Goal: Check status: Check status

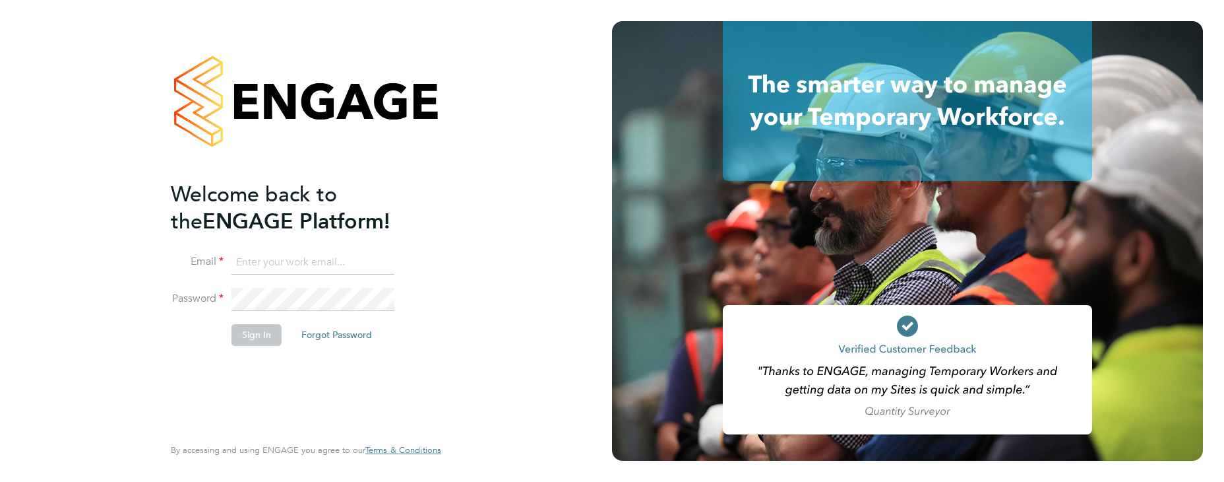
paste input "[EMAIL_ADDRESS][DOMAIN_NAME]"
type input "[EMAIL_ADDRESS][DOMAIN_NAME]"
click at [247, 332] on button "Sign In" at bounding box center [257, 334] width 50 height 21
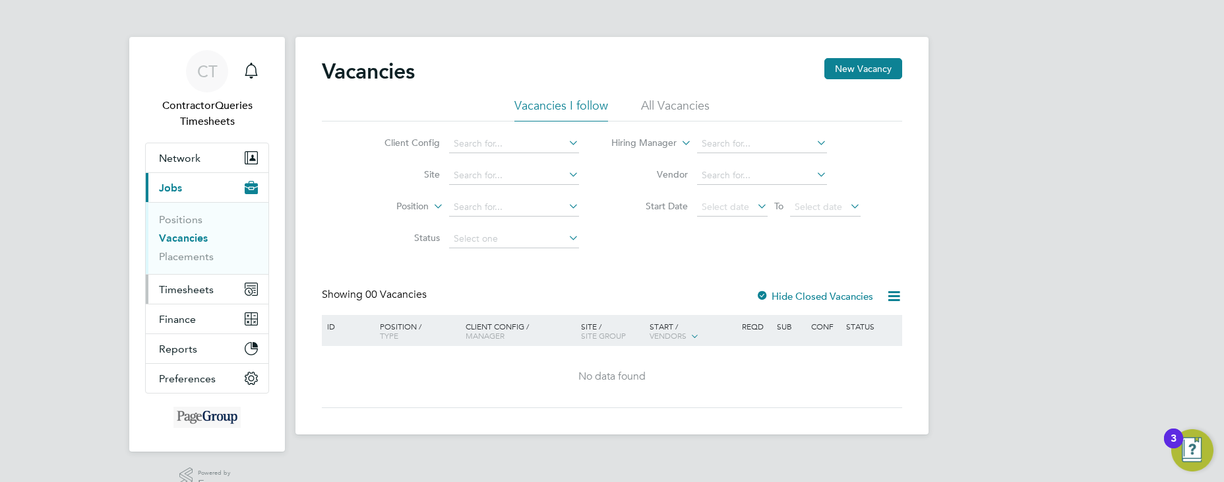
click at [195, 290] on span "Timesheets" at bounding box center [186, 289] width 55 height 13
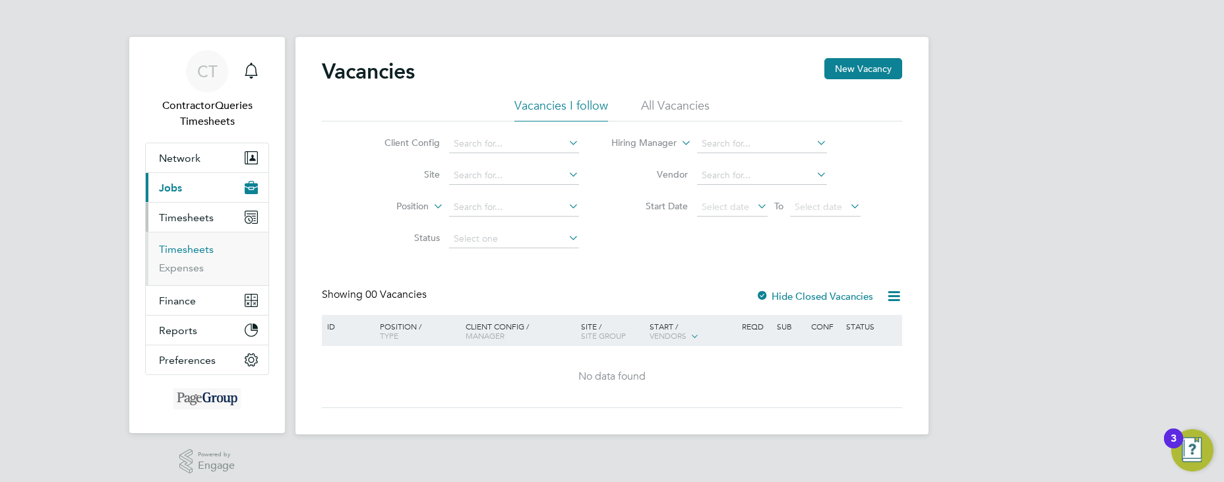
click at [204, 247] on link "Timesheets" at bounding box center [186, 249] width 55 height 13
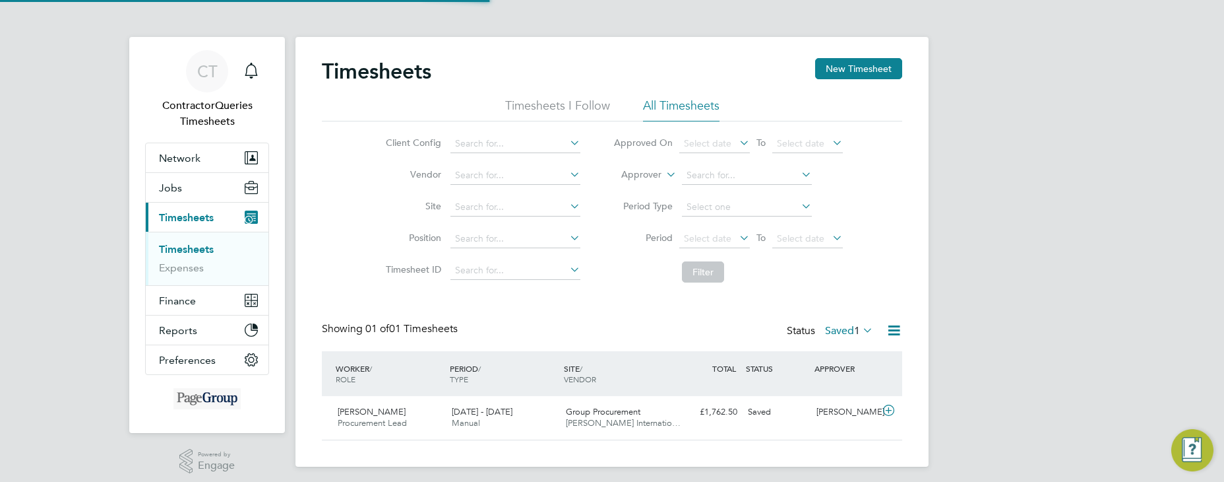
scroll to position [34, 115]
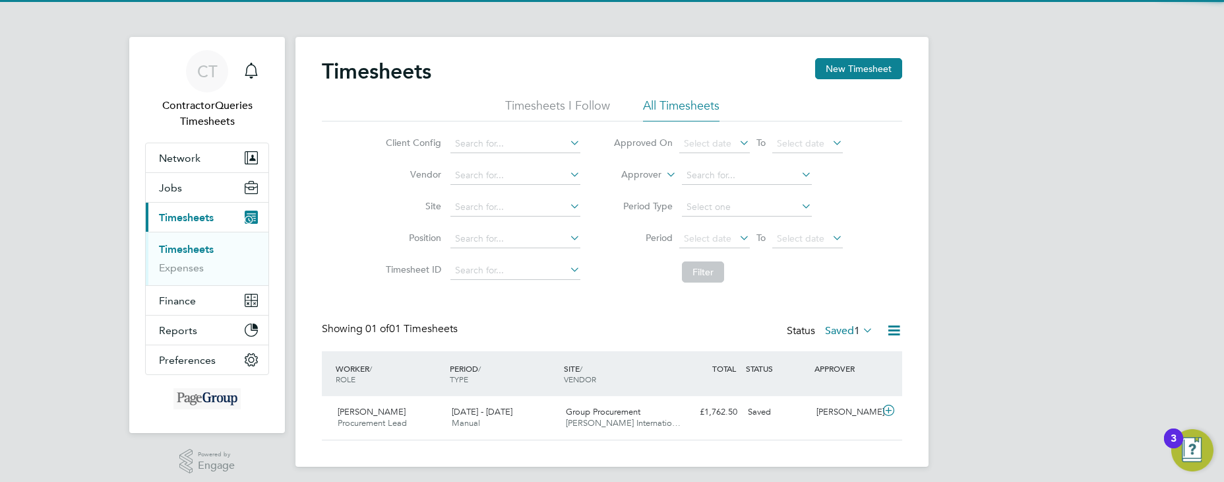
click at [681, 102] on li "All Timesheets" at bounding box center [681, 110] width 77 height 24
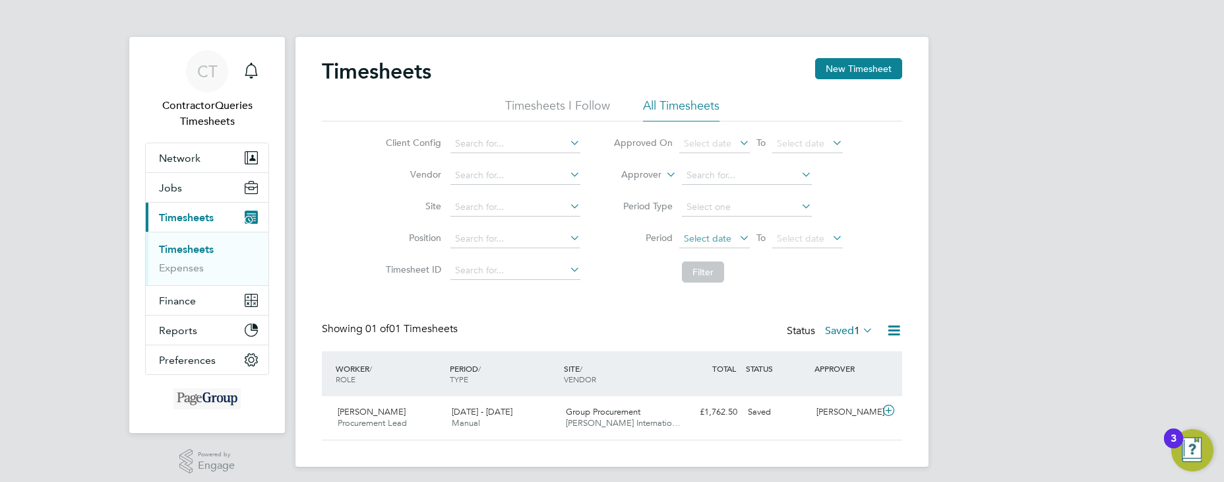
click at [728, 236] on span "Select date" at bounding box center [707, 238] width 47 height 12
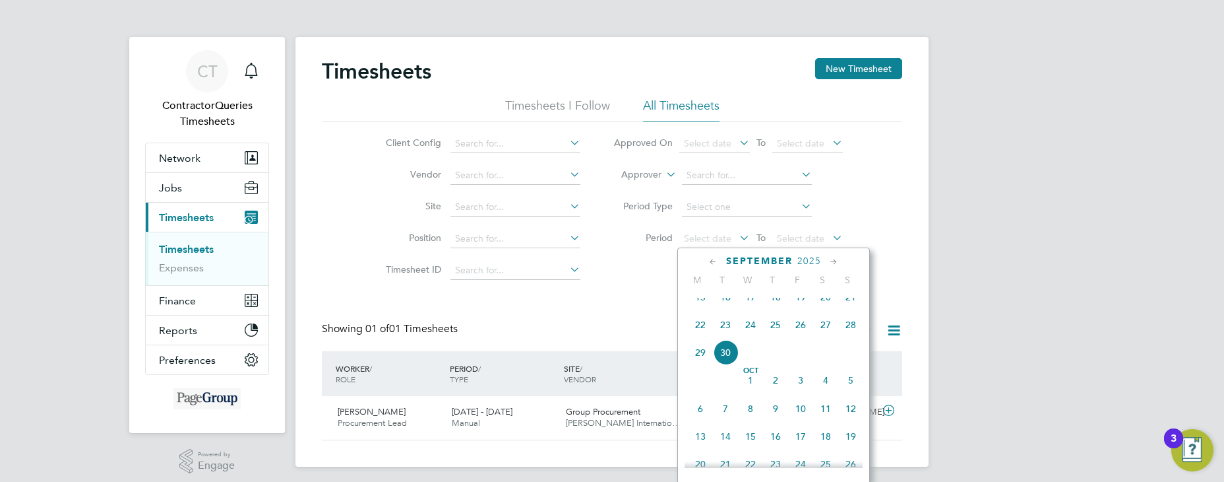
click at [726, 336] on span "23" at bounding box center [725, 324] width 25 height 25
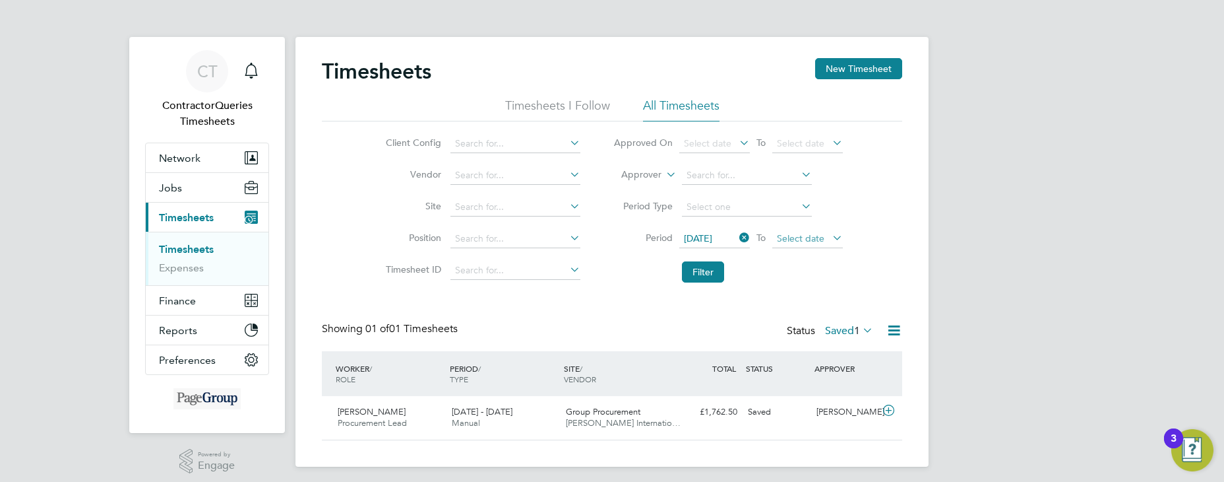
click at [822, 241] on span "Select date" at bounding box center [800, 238] width 47 height 12
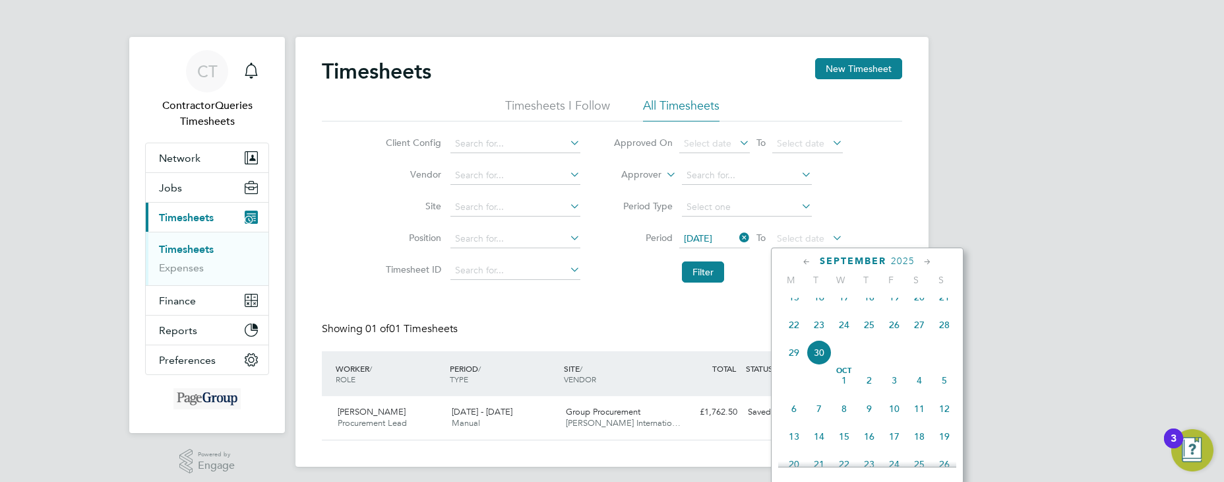
click at [820, 361] on span "30" at bounding box center [819, 352] width 25 height 25
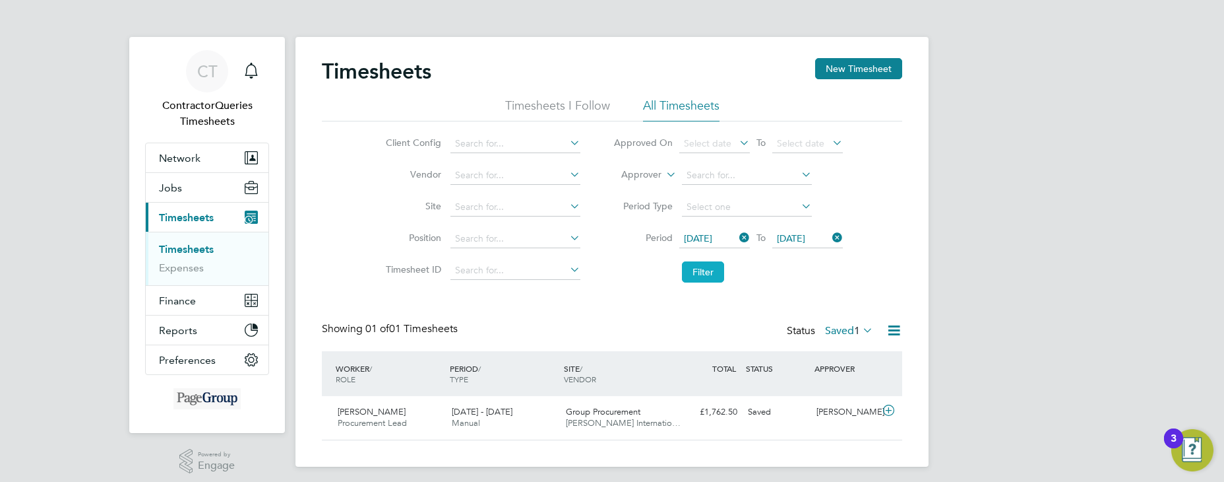
click at [705, 273] on button "Filter" at bounding box center [703, 271] width 42 height 21
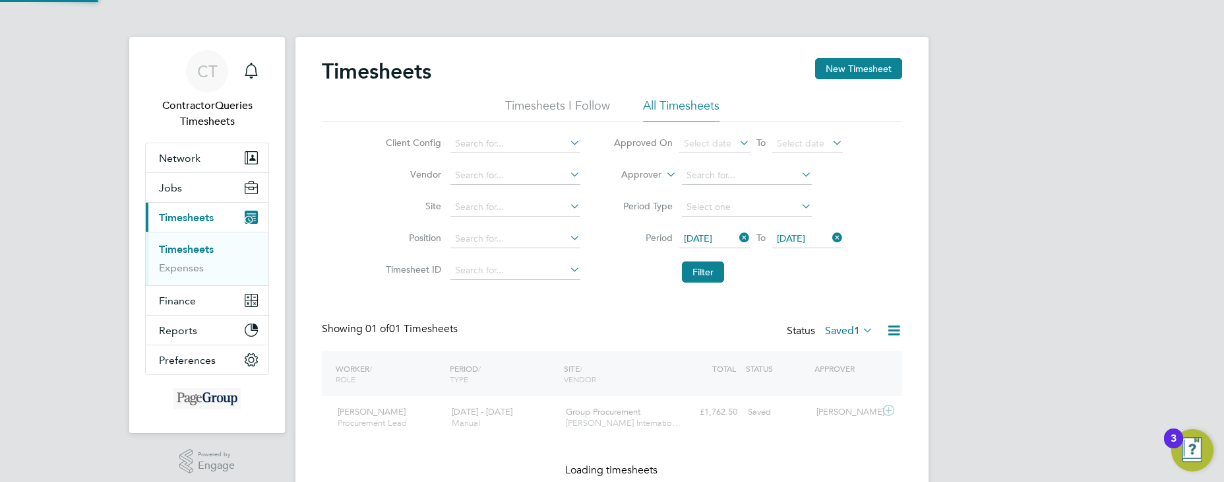
scroll to position [34, 115]
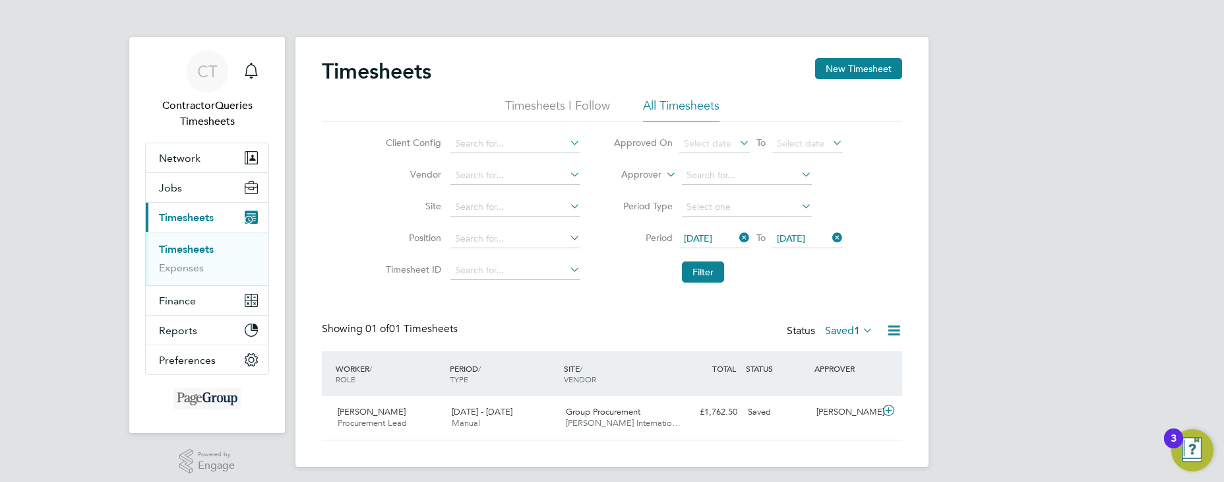
click at [860, 331] on icon at bounding box center [860, 330] width 0 height 18
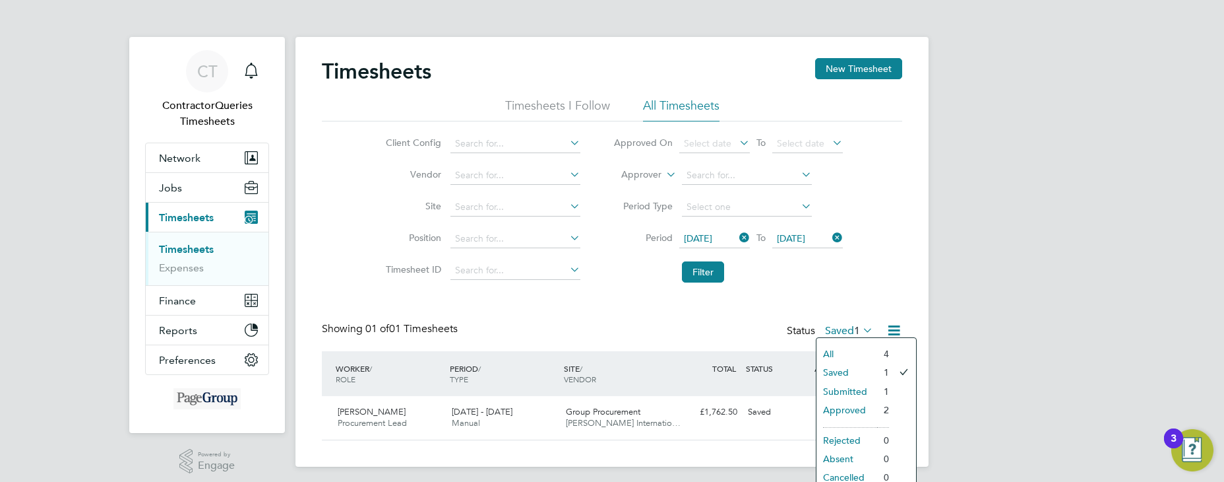
click at [867, 406] on li "Approved" at bounding box center [847, 409] width 61 height 18
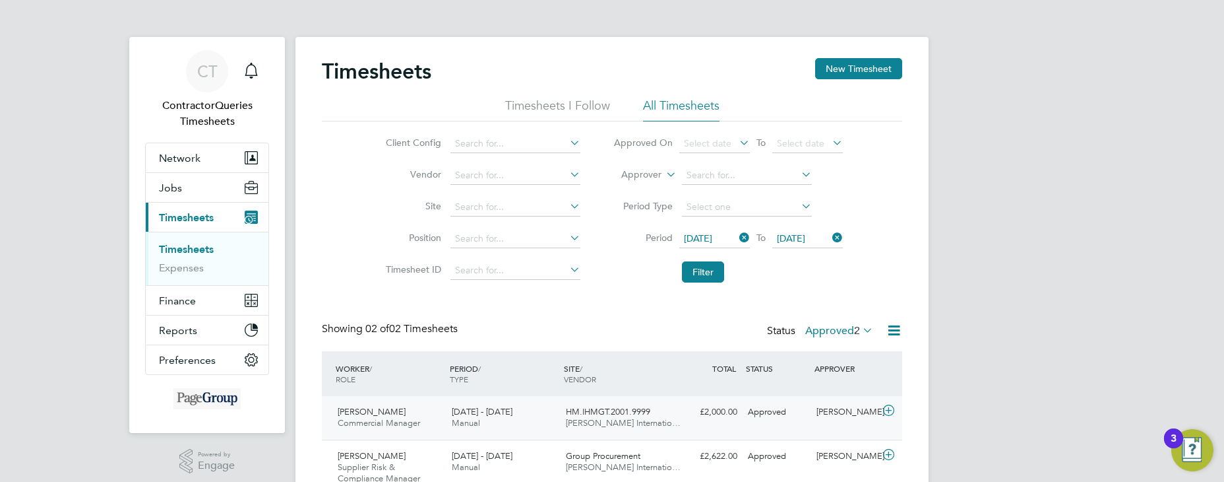
scroll to position [61, 0]
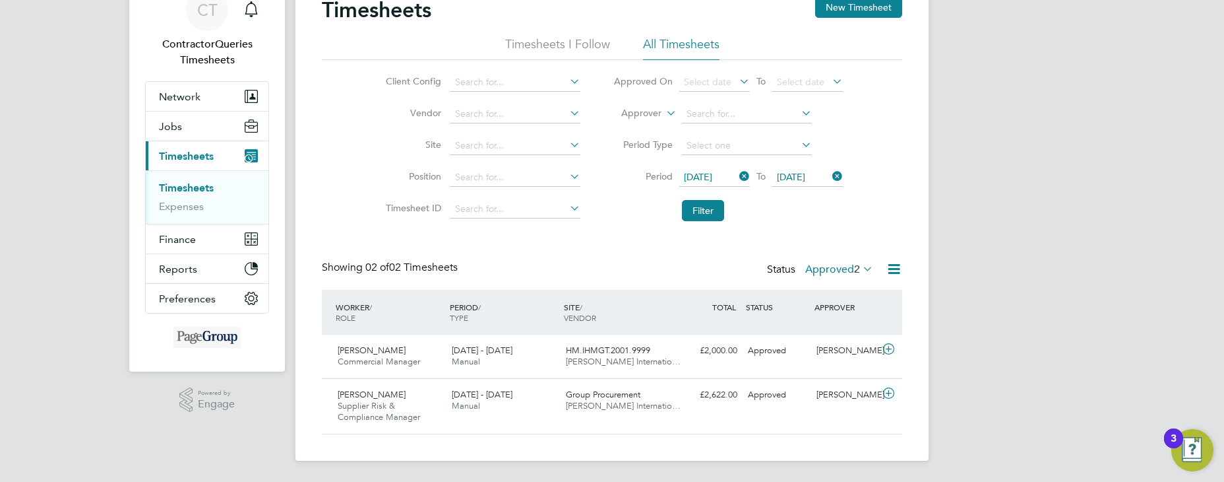
click at [892, 265] on icon at bounding box center [894, 269] width 16 height 16
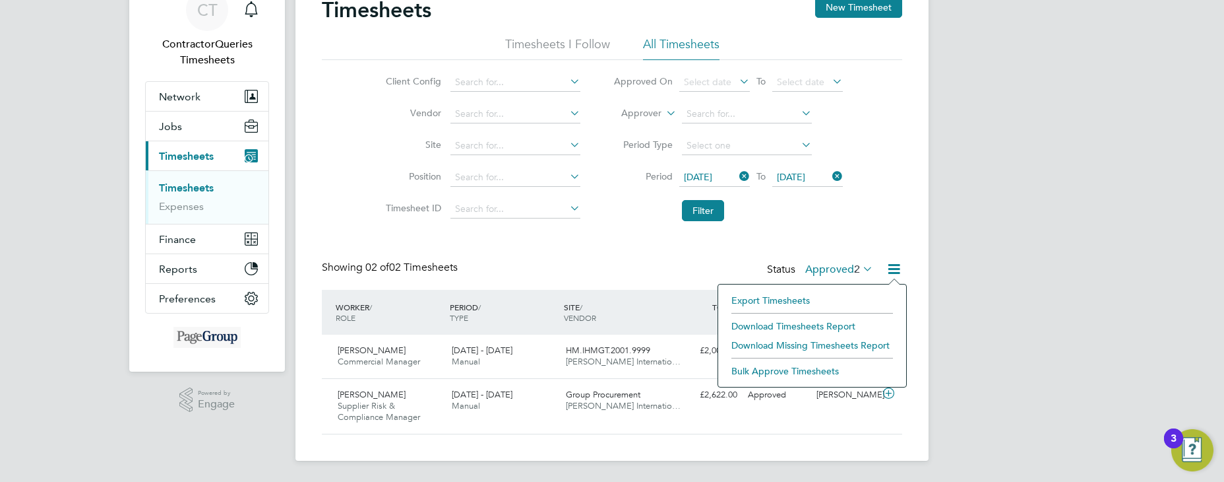
click at [809, 322] on li "Download Timesheets Report" at bounding box center [812, 326] width 175 height 18
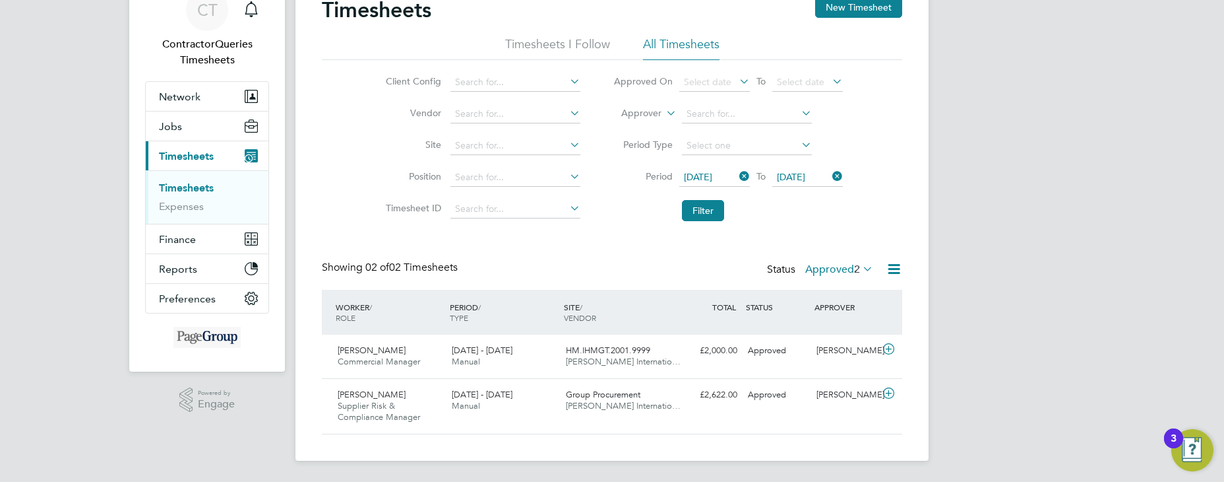
click at [830, 270] on label "Approved 2" at bounding box center [839, 269] width 68 height 13
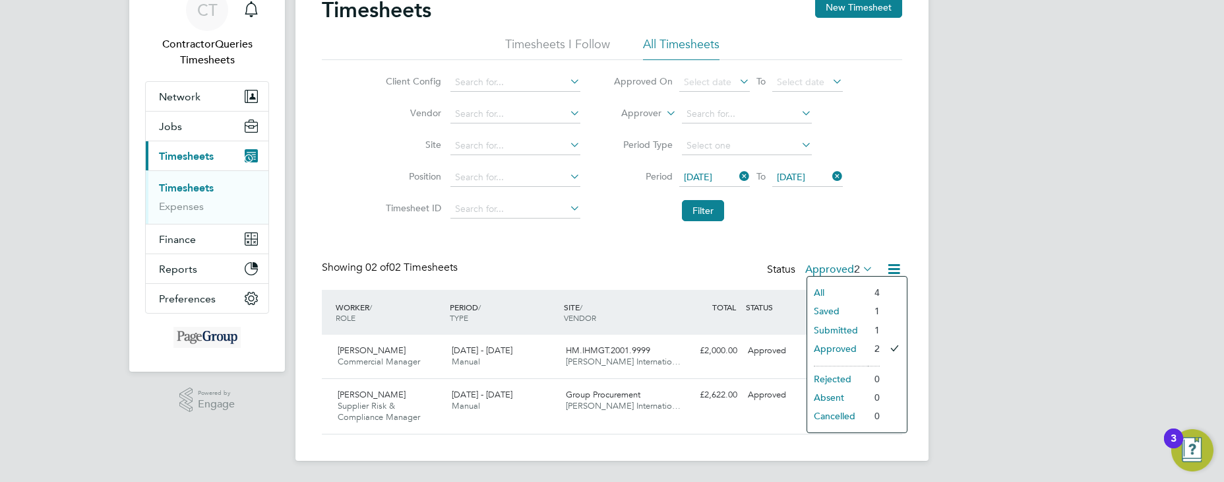
click at [838, 328] on li "Submitted" at bounding box center [837, 330] width 61 height 18
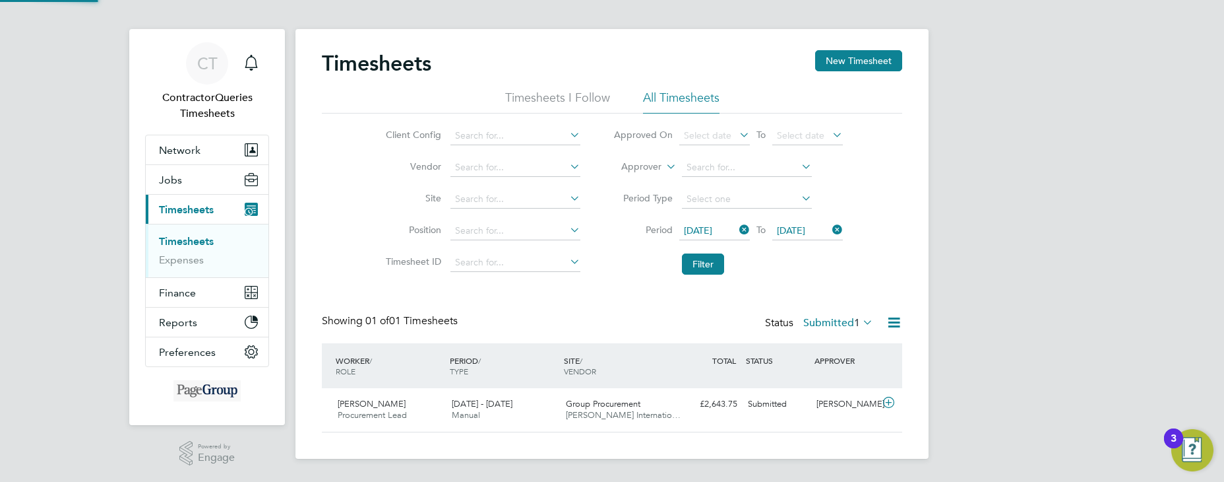
scroll to position [34, 115]
click at [186, 263] on link "Expenses" at bounding box center [181, 259] width 45 height 13
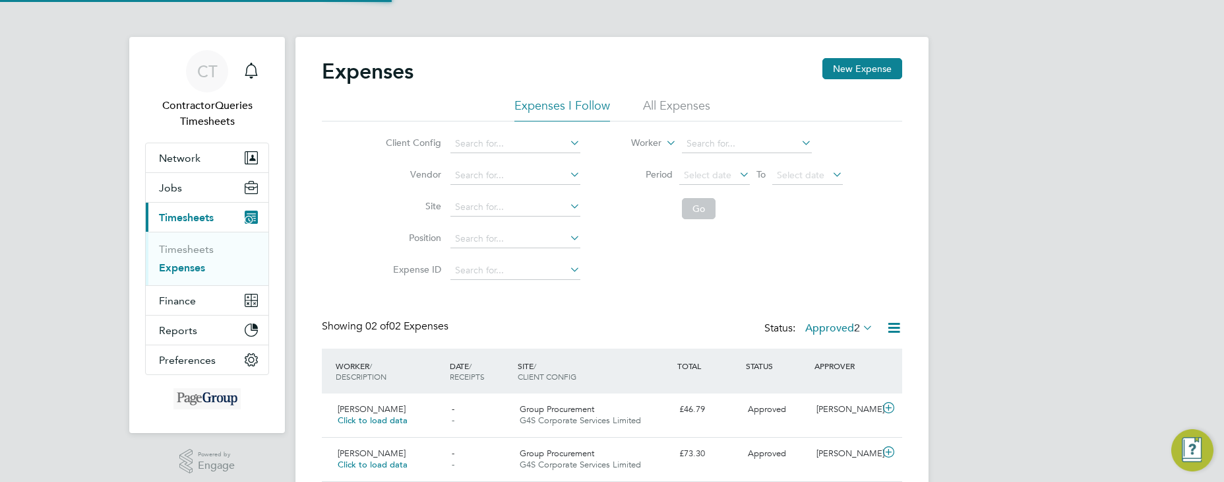
scroll to position [34, 160]
click at [674, 108] on li "All Expenses" at bounding box center [676, 110] width 67 height 24
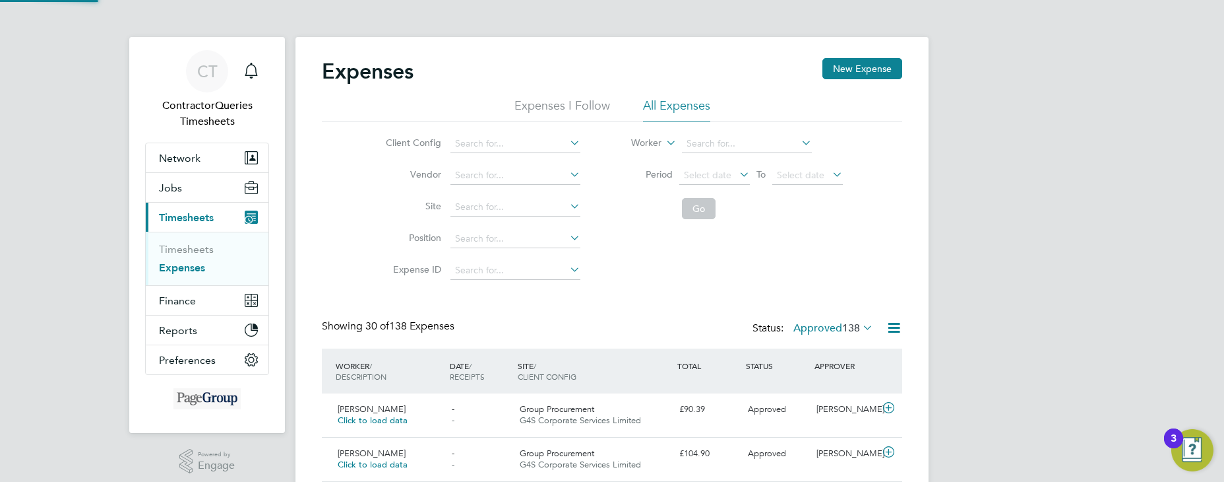
scroll to position [0, 0]
click at [713, 169] on span "Select date" at bounding box center [707, 175] width 47 height 12
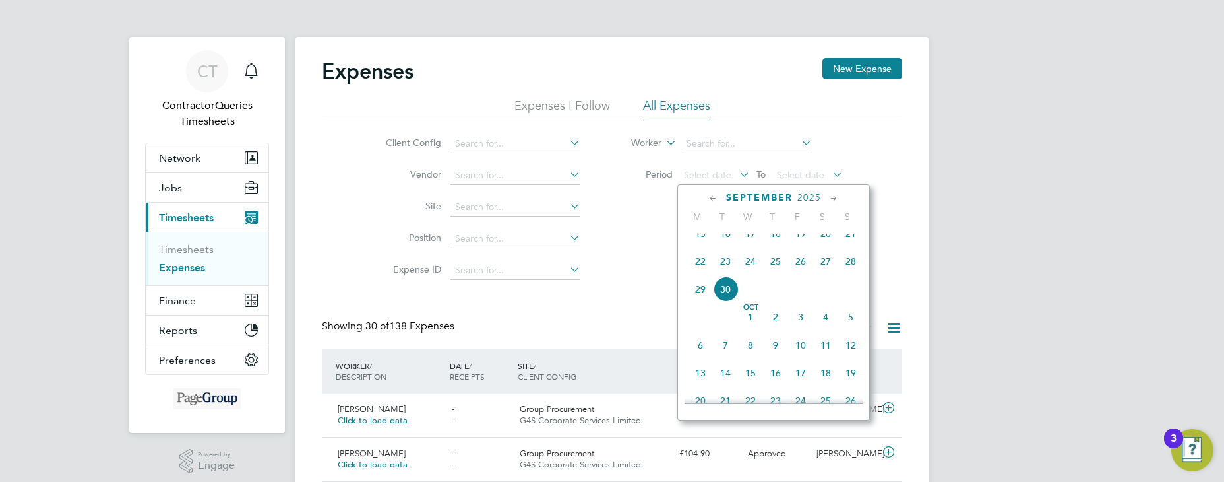
click at [724, 268] on span "23" at bounding box center [725, 261] width 25 height 25
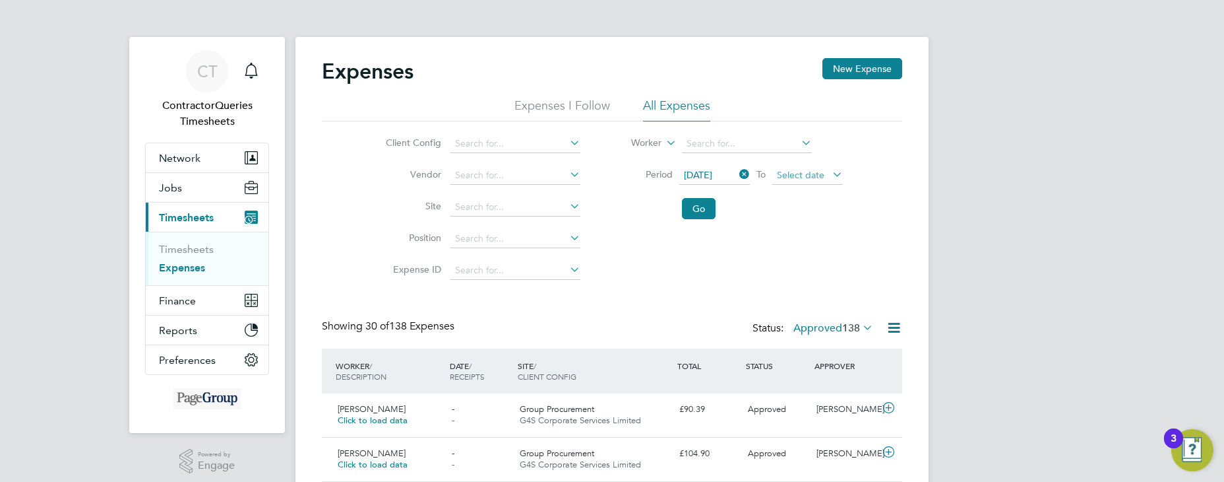
click at [807, 170] on span "Select date" at bounding box center [800, 175] width 47 height 12
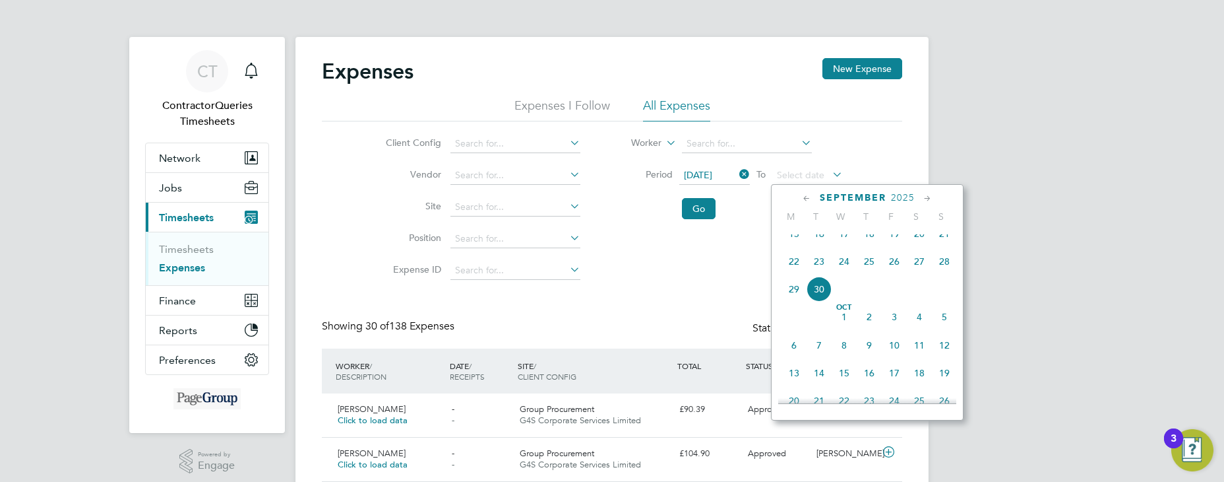
click at [823, 301] on span "30" at bounding box center [819, 288] width 25 height 25
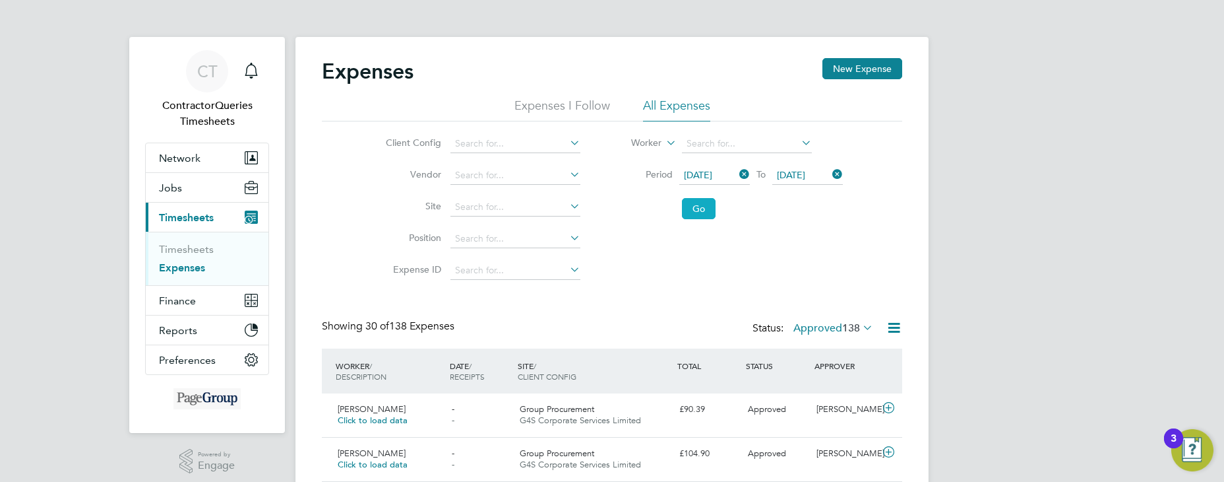
click at [699, 210] on button "Go" at bounding box center [699, 208] width 34 height 21
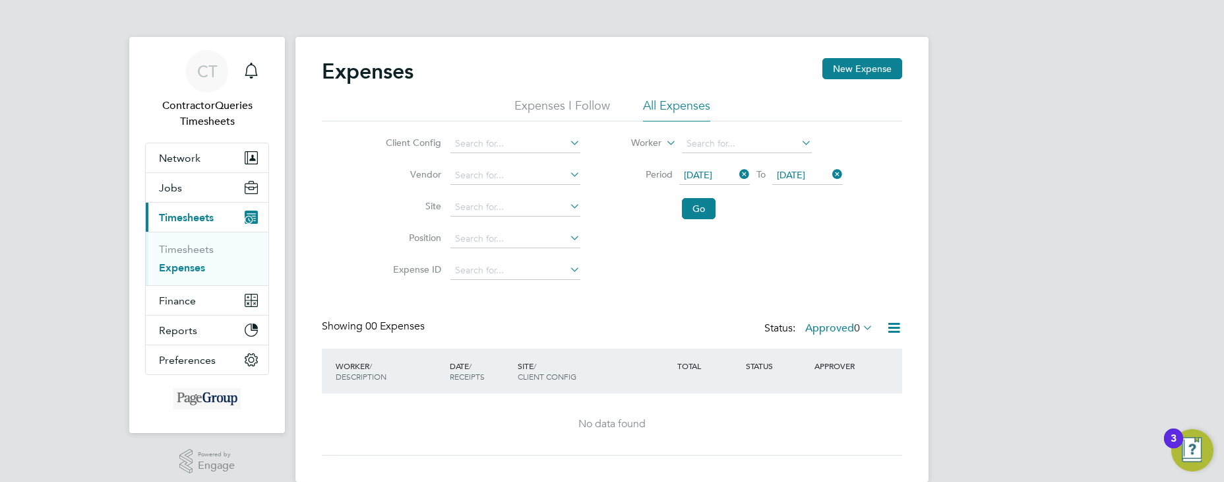
click at [860, 328] on icon at bounding box center [860, 327] width 0 height 18
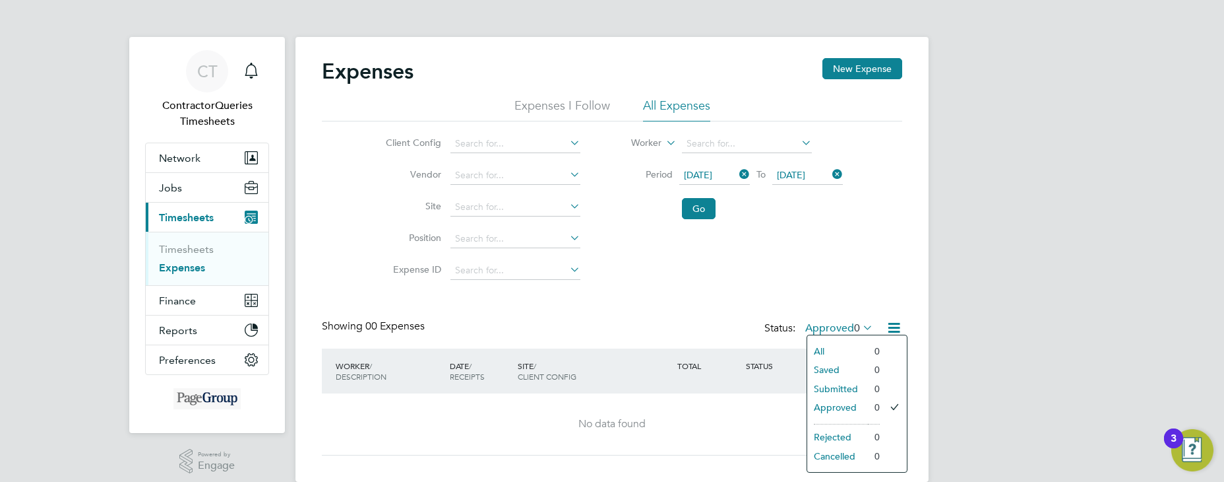
click at [712, 176] on span "[DATE]" at bounding box center [698, 175] width 28 height 12
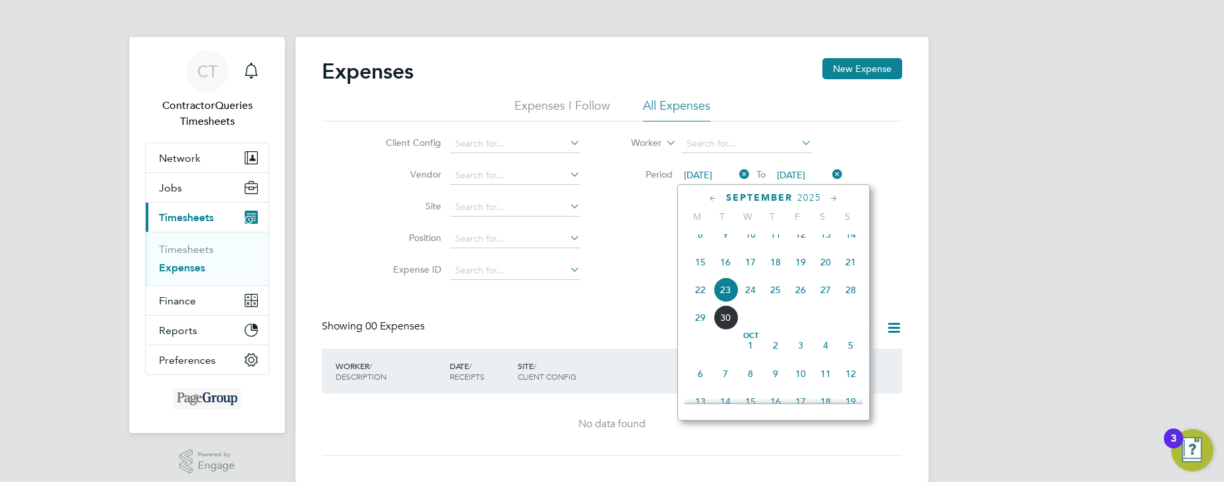
click at [724, 274] on span "16" at bounding box center [725, 261] width 25 height 25
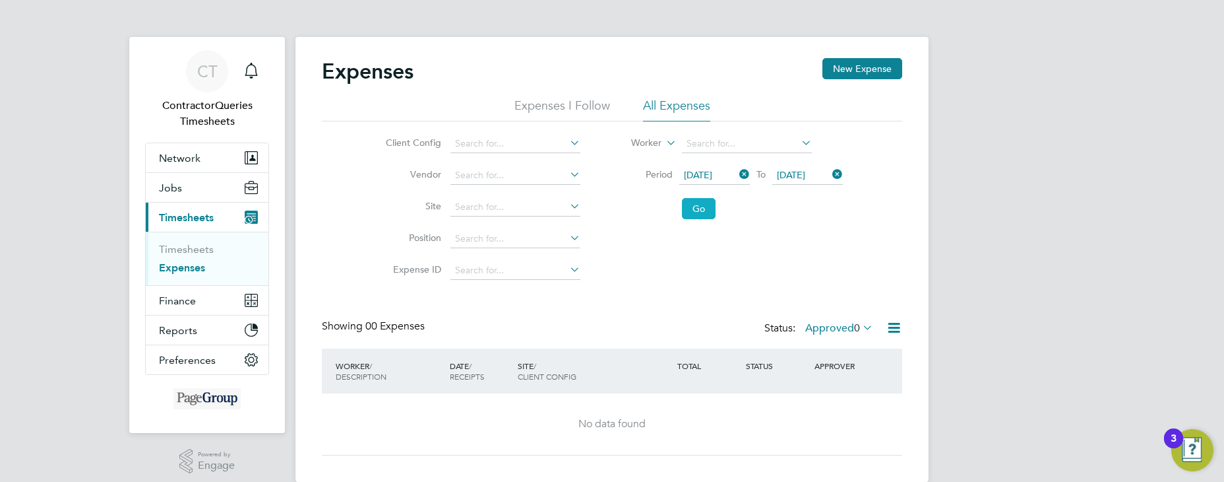
click at [691, 206] on button "Go" at bounding box center [699, 208] width 34 height 21
click at [712, 172] on span "[DATE]" at bounding box center [698, 175] width 28 height 12
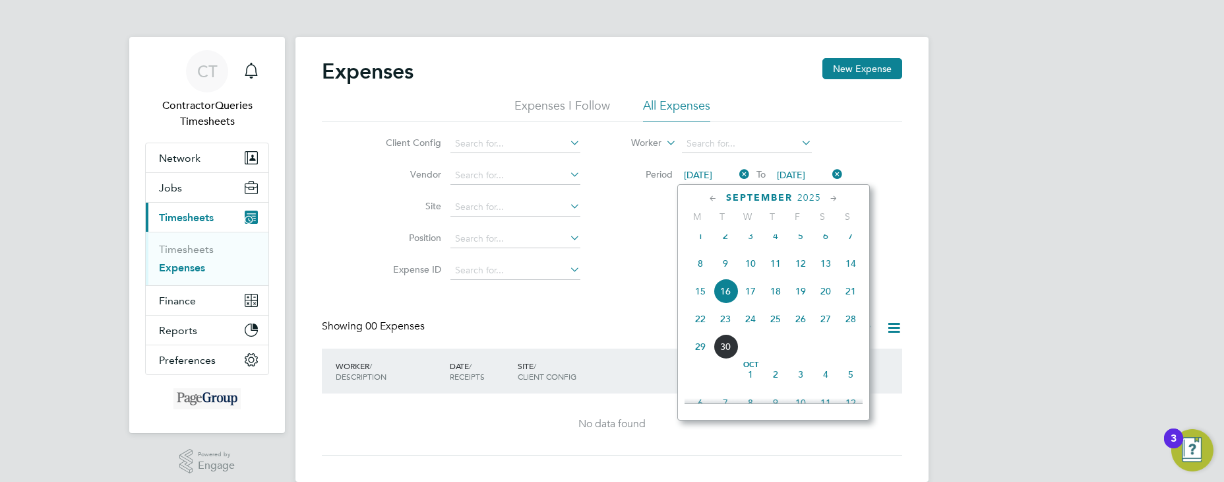
click at [721, 267] on span "9" at bounding box center [725, 263] width 25 height 25
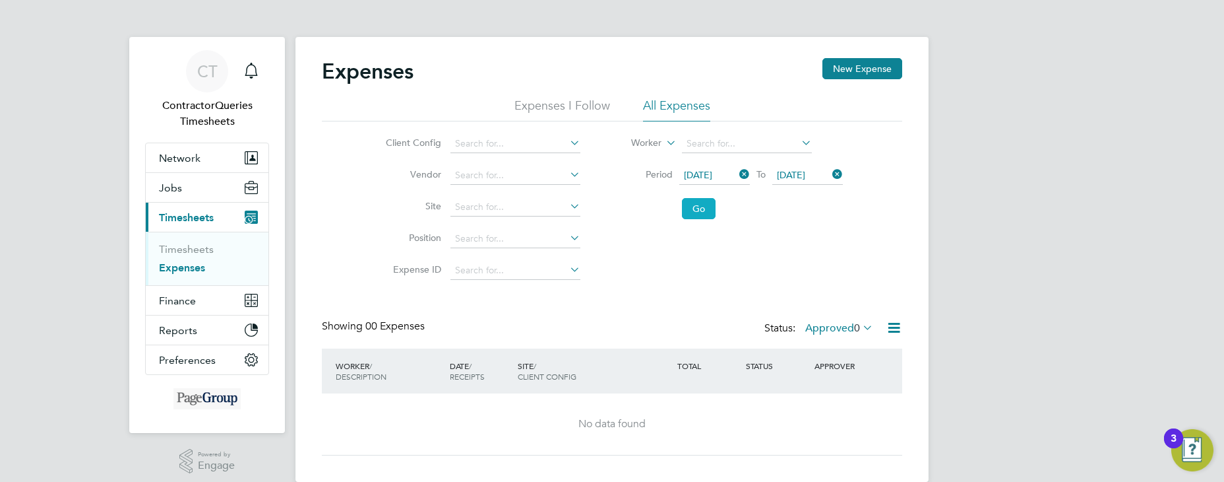
click at [696, 211] on button "Go" at bounding box center [699, 208] width 34 height 21
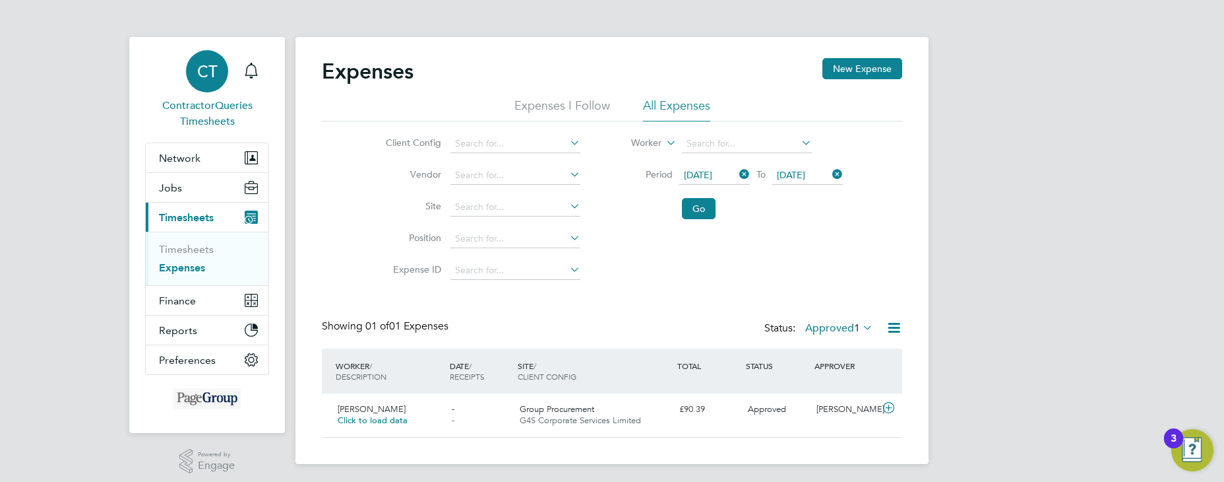
click at [214, 73] on span "CT" at bounding box center [207, 71] width 20 height 17
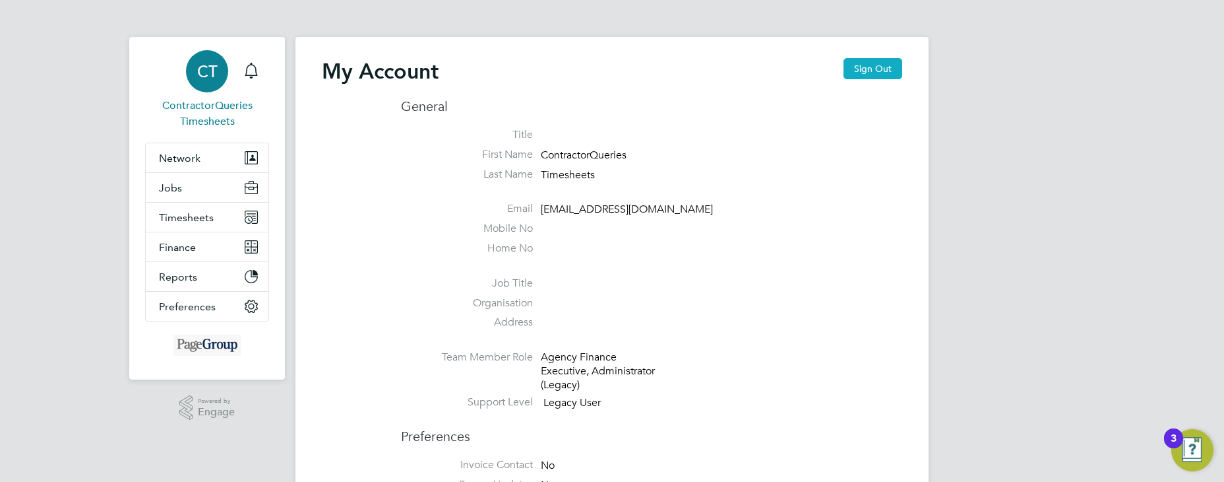
click at [879, 73] on button "Sign Out" at bounding box center [873, 68] width 59 height 21
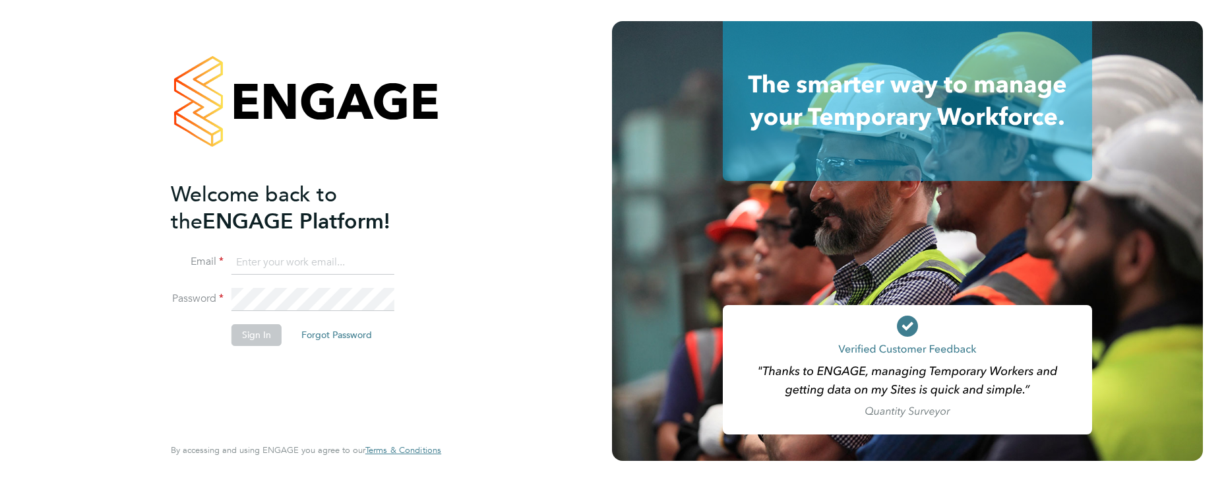
paste input "[EMAIL_ADDRESS][DOMAIN_NAME]"
type input "[EMAIL_ADDRESS][DOMAIN_NAME]"
click at [258, 336] on button "Sign In" at bounding box center [257, 334] width 50 height 21
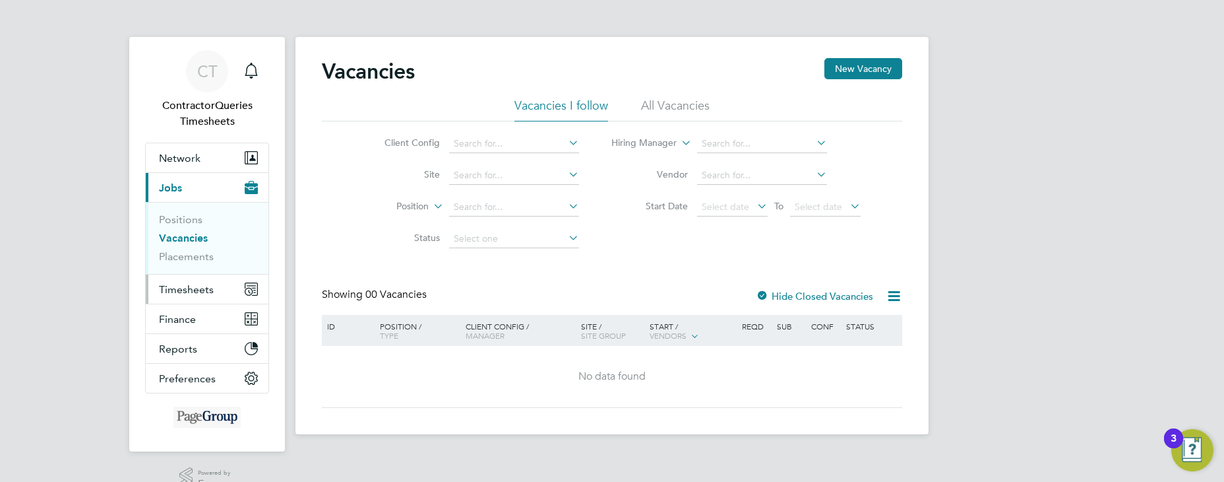
click at [199, 292] on span "Timesheets" at bounding box center [186, 289] width 55 height 13
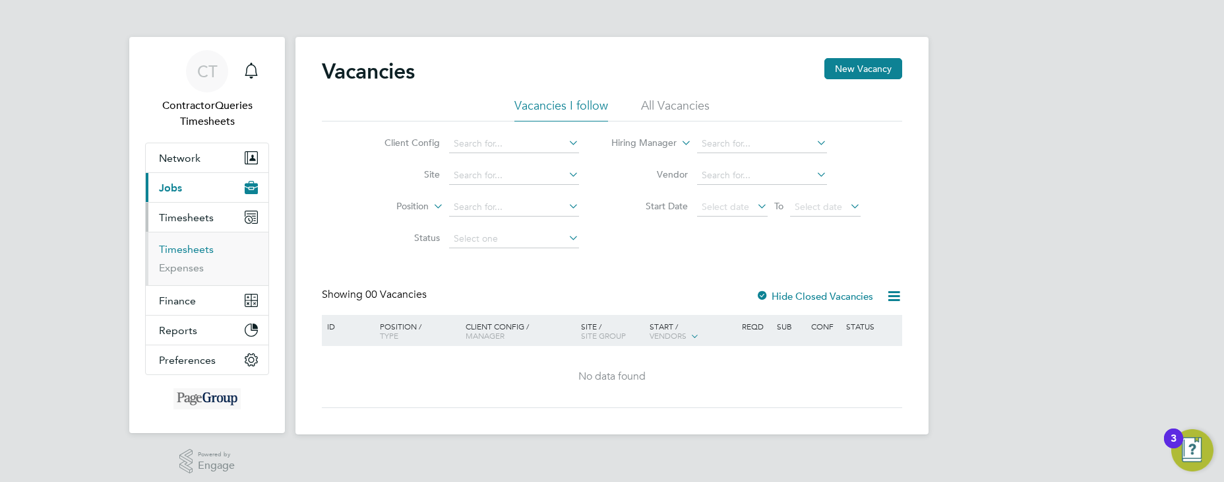
click at [200, 251] on link "Timesheets" at bounding box center [186, 249] width 55 height 13
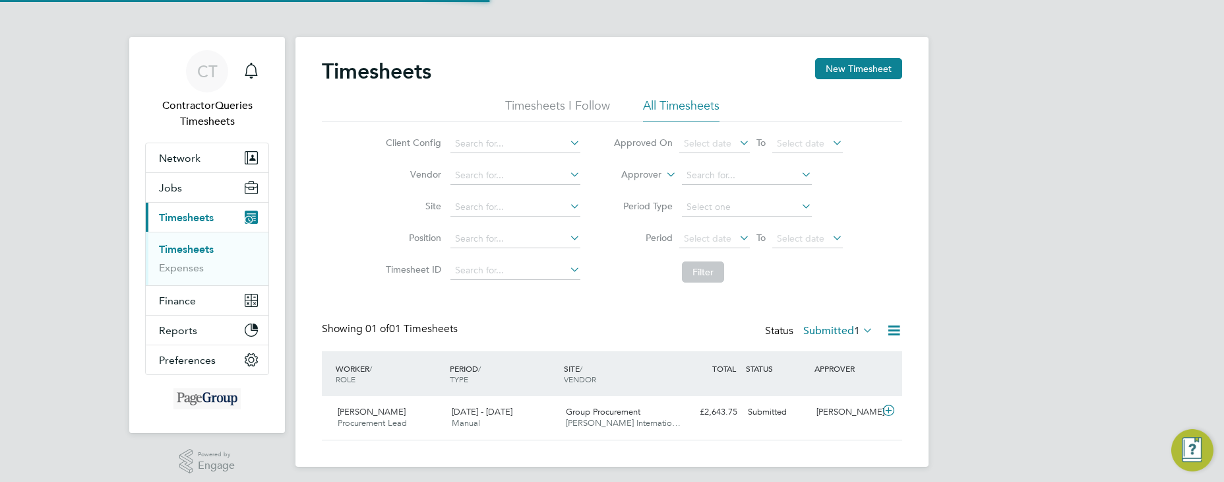
scroll to position [34, 115]
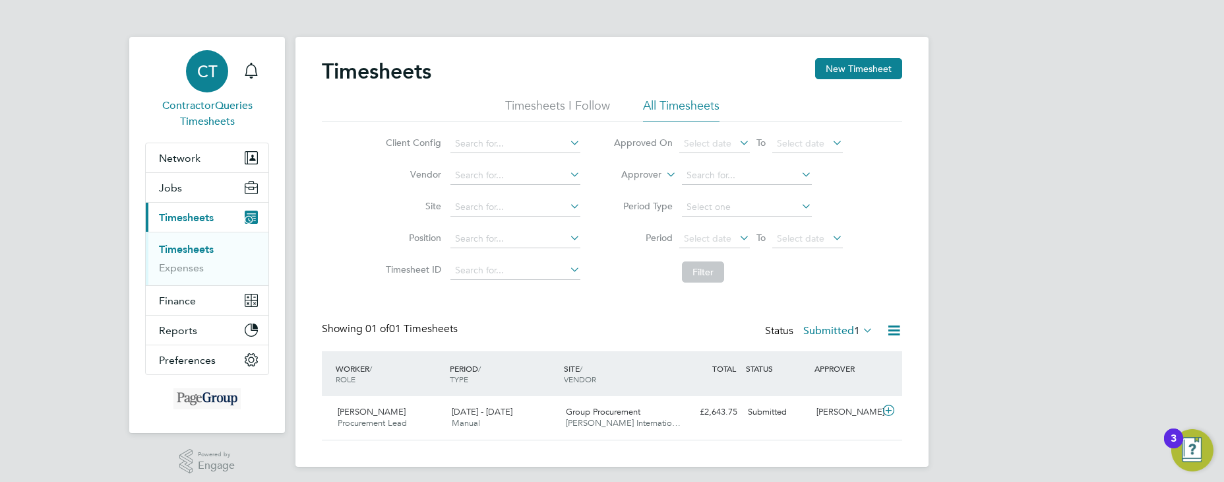
click at [213, 75] on span "CT" at bounding box center [207, 71] width 20 height 17
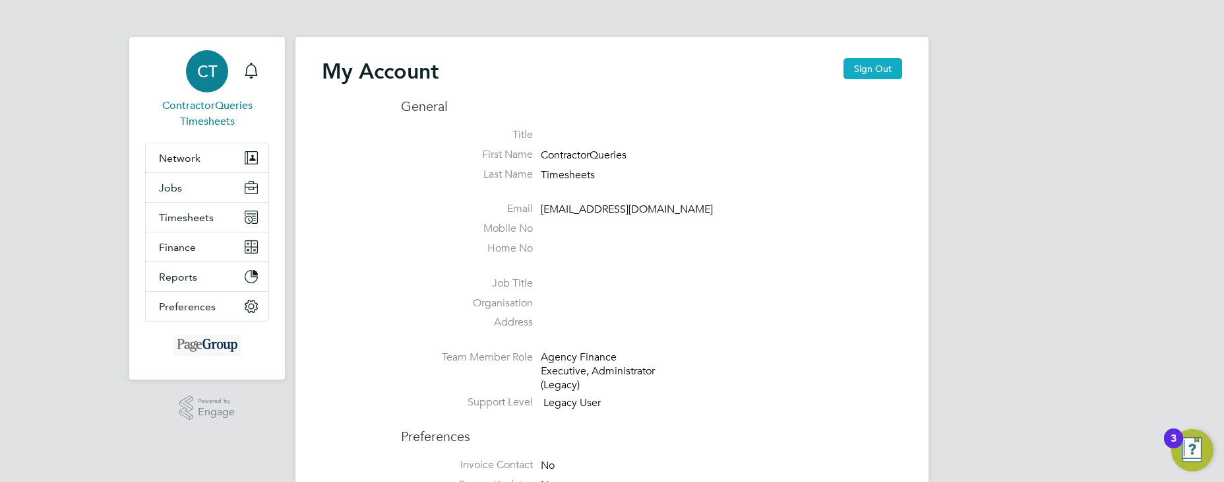
click at [873, 71] on button "Sign Out" at bounding box center [873, 68] width 59 height 21
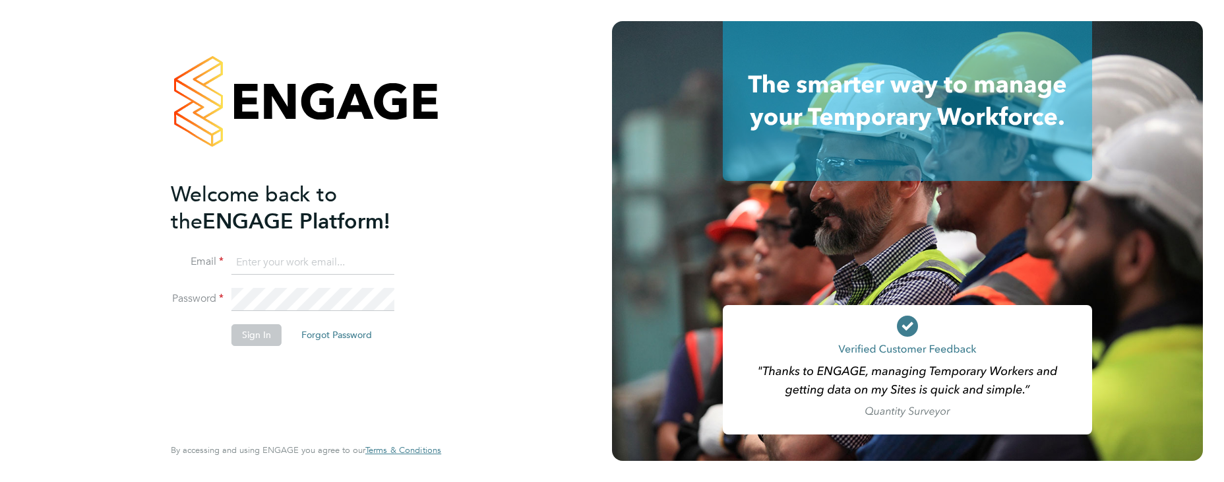
paste input "[EMAIL_ADDRESS][DOMAIN_NAME]"
type input "[EMAIL_ADDRESS][DOMAIN_NAME]"
click at [268, 334] on button "Sign In" at bounding box center [257, 334] width 50 height 21
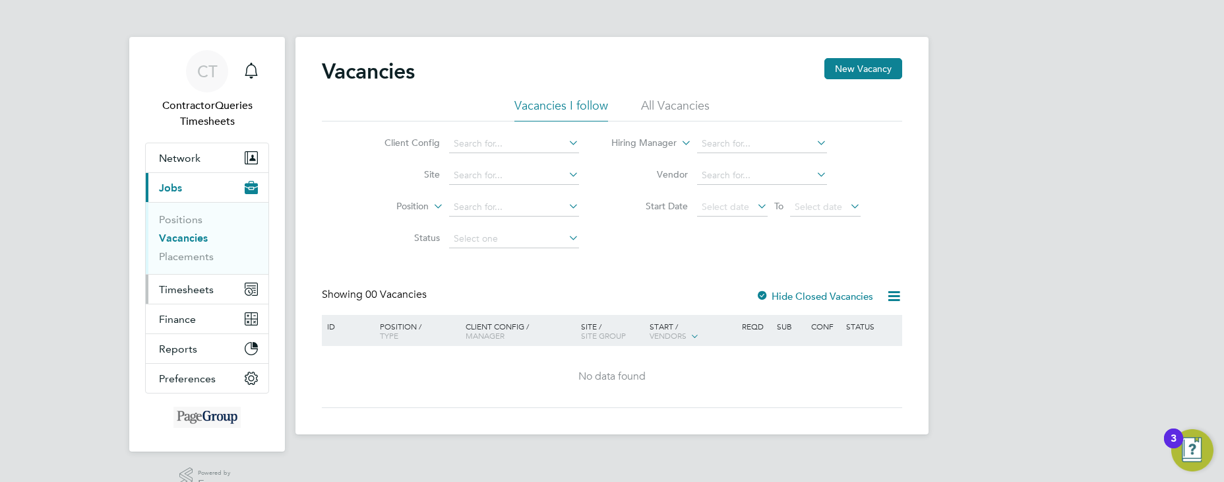
click at [197, 288] on span "Timesheets" at bounding box center [186, 289] width 55 height 13
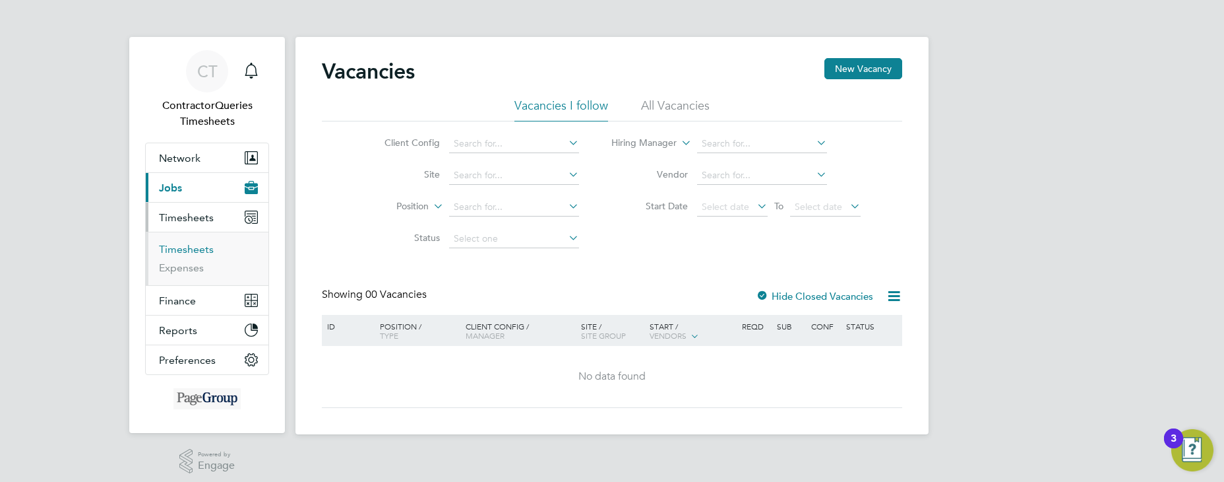
click at [204, 250] on link "Timesheets" at bounding box center [186, 249] width 55 height 13
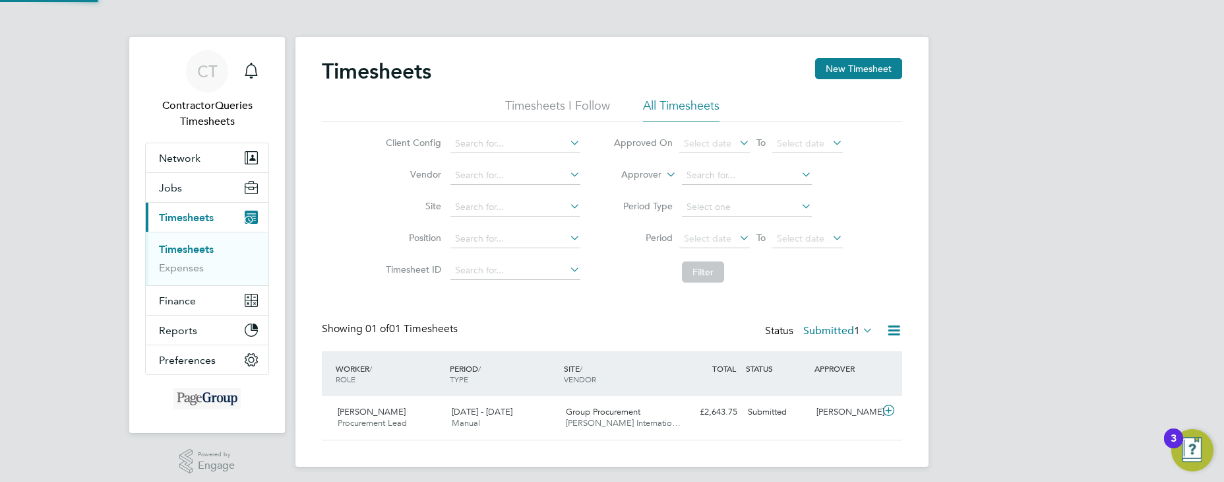
click at [686, 102] on li "All Timesheets" at bounding box center [681, 110] width 77 height 24
click at [730, 237] on span "Select date" at bounding box center [714, 239] width 71 height 18
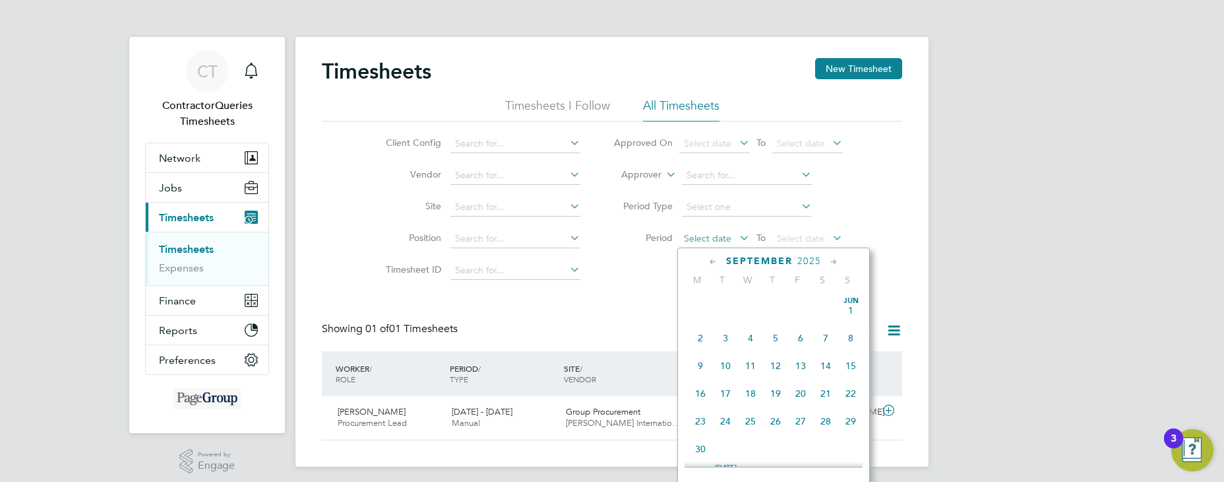
scroll to position [514, 0]
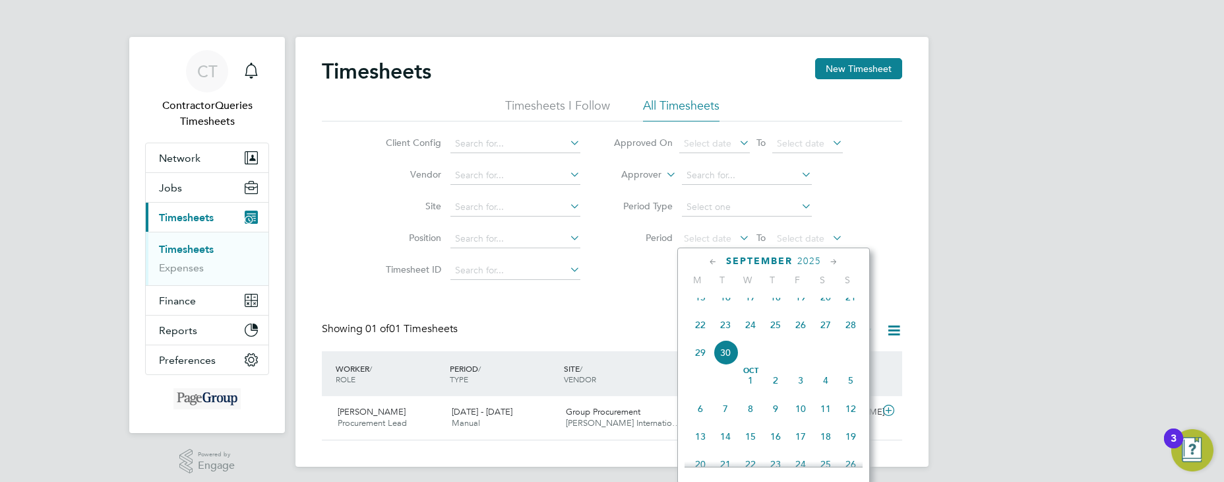
click at [732, 309] on span "16" at bounding box center [725, 296] width 25 height 25
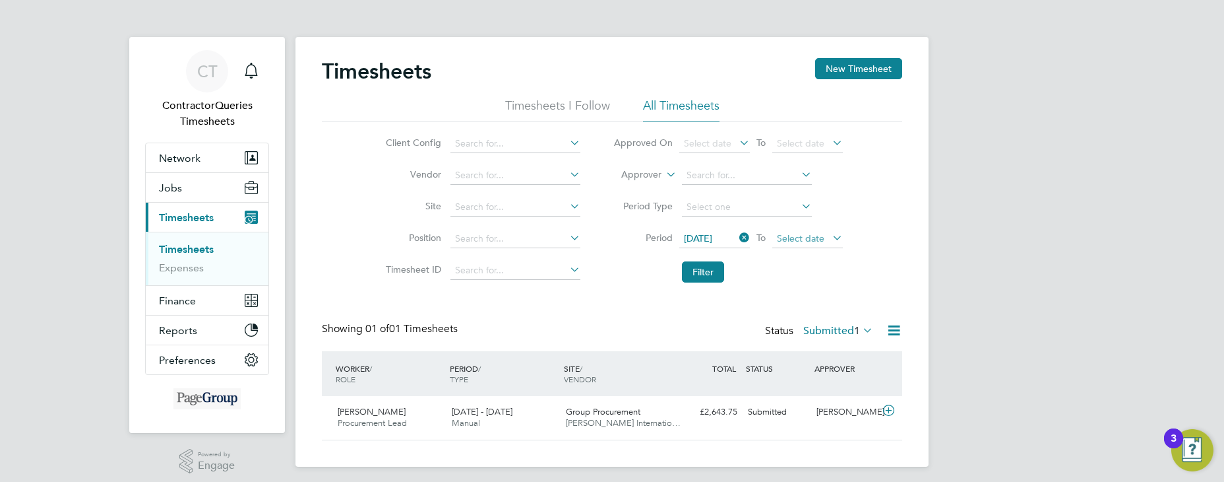
click at [824, 236] on span "Select date" at bounding box center [807, 239] width 71 height 18
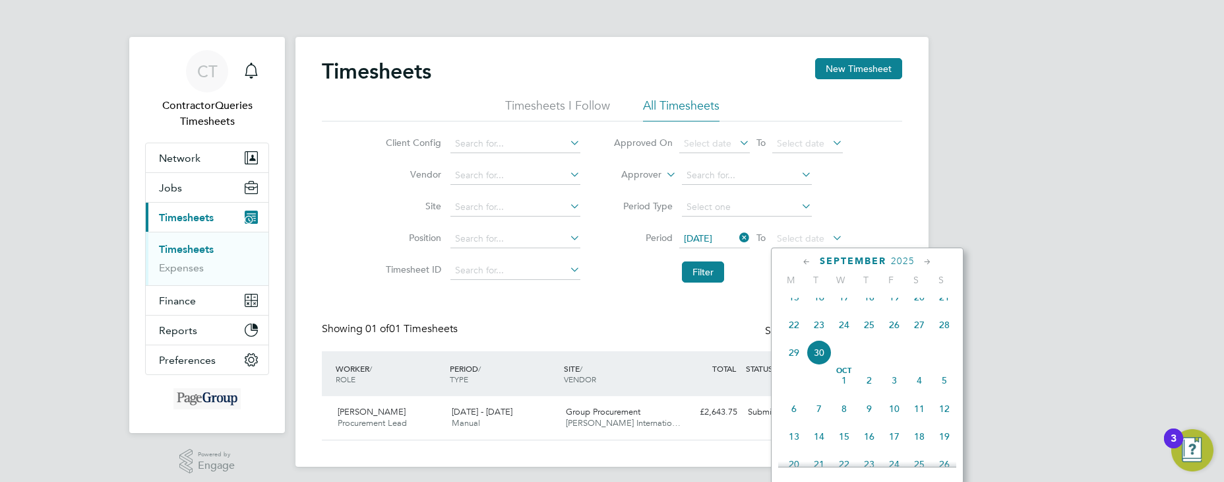
click at [815, 337] on span "23" at bounding box center [819, 324] width 25 height 25
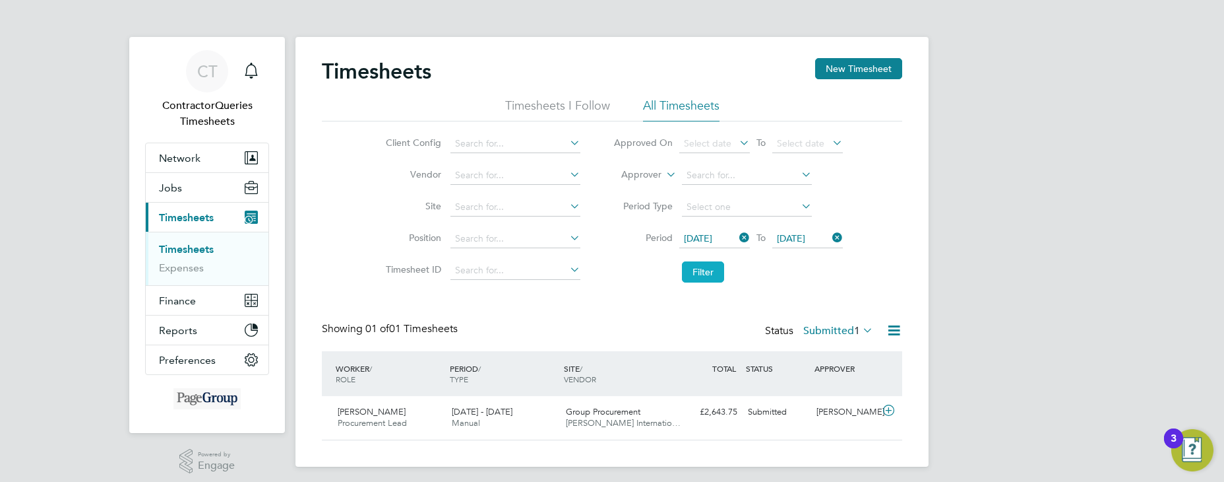
click at [693, 271] on button "Filter" at bounding box center [703, 271] width 42 height 21
click at [860, 330] on icon at bounding box center [860, 330] width 0 height 18
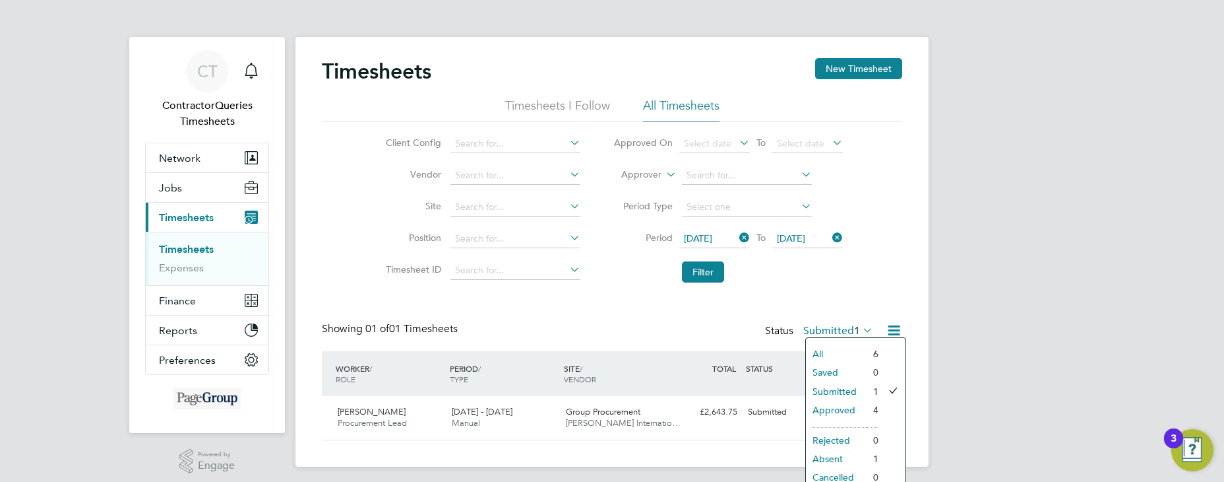
click at [840, 406] on li "Approved" at bounding box center [836, 409] width 61 height 18
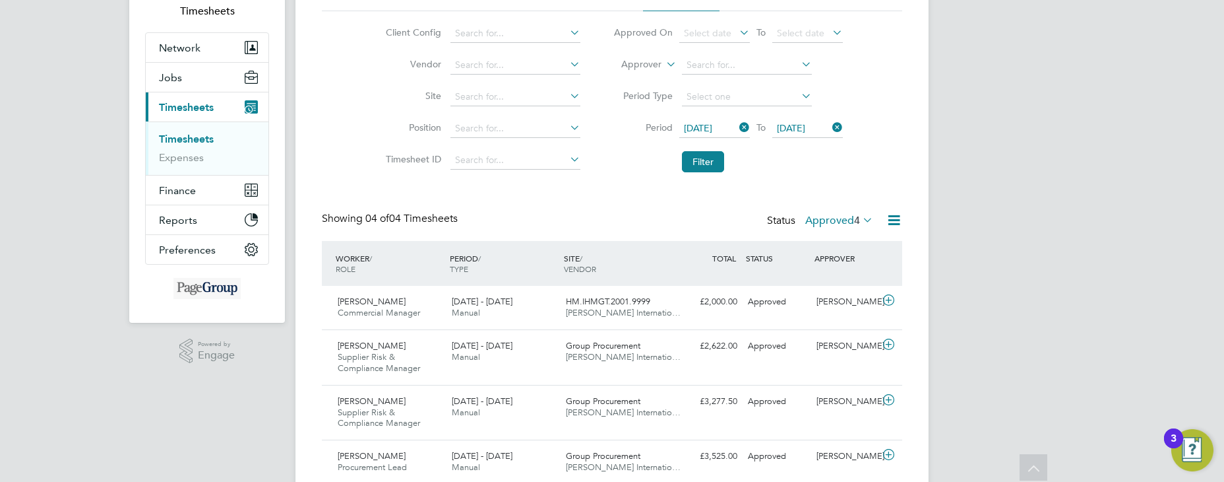
scroll to position [160, 0]
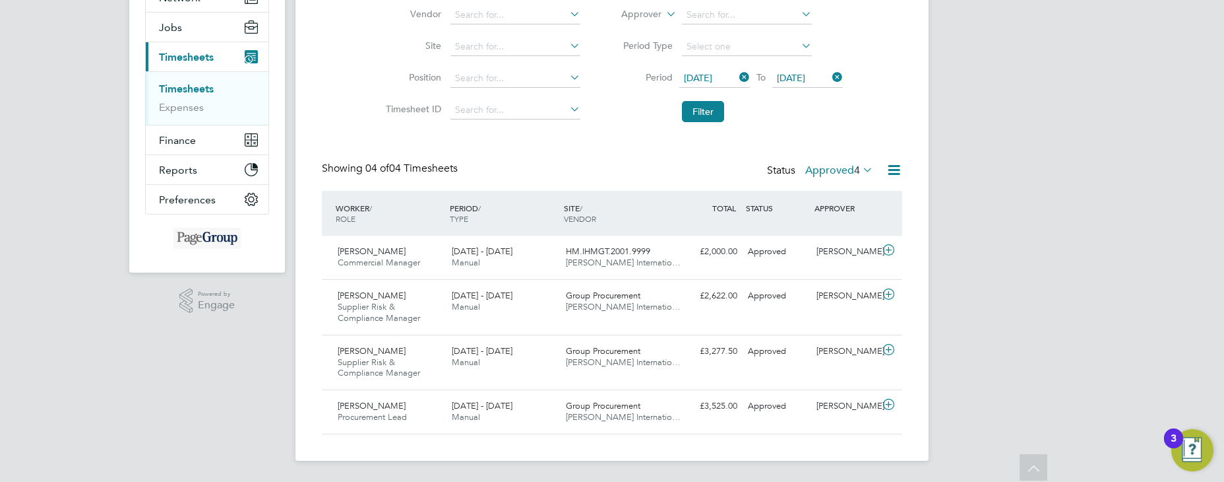
click at [835, 173] on label "Approved 4" at bounding box center [839, 170] width 68 height 13
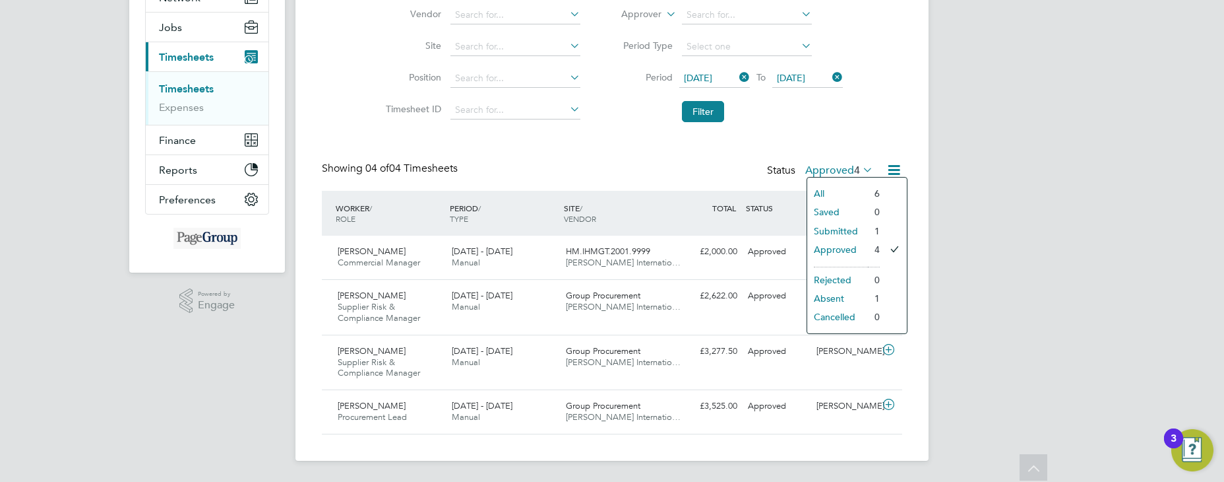
click at [833, 299] on li "Absent" at bounding box center [837, 298] width 61 height 18
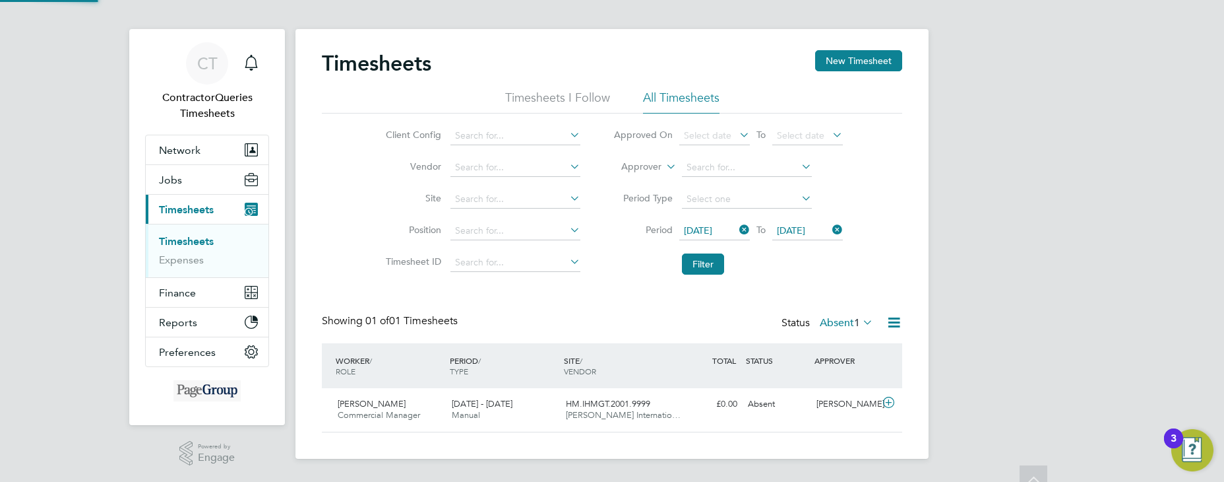
scroll to position [7, 7]
click at [201, 71] on span "CT" at bounding box center [207, 63] width 20 height 17
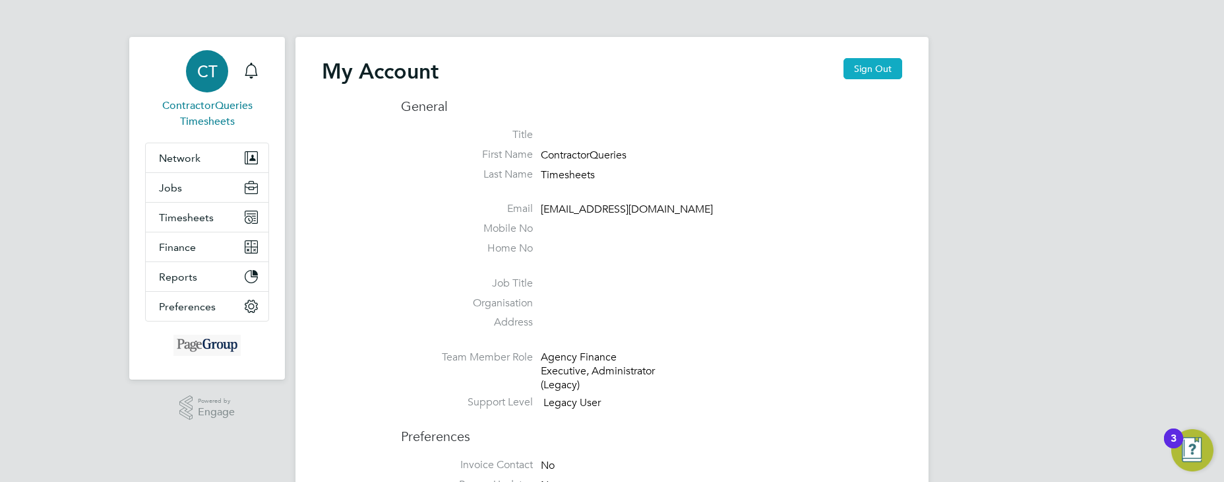
click at [863, 63] on button "Sign Out" at bounding box center [873, 68] width 59 height 21
